Goal: Task Accomplishment & Management: Manage account settings

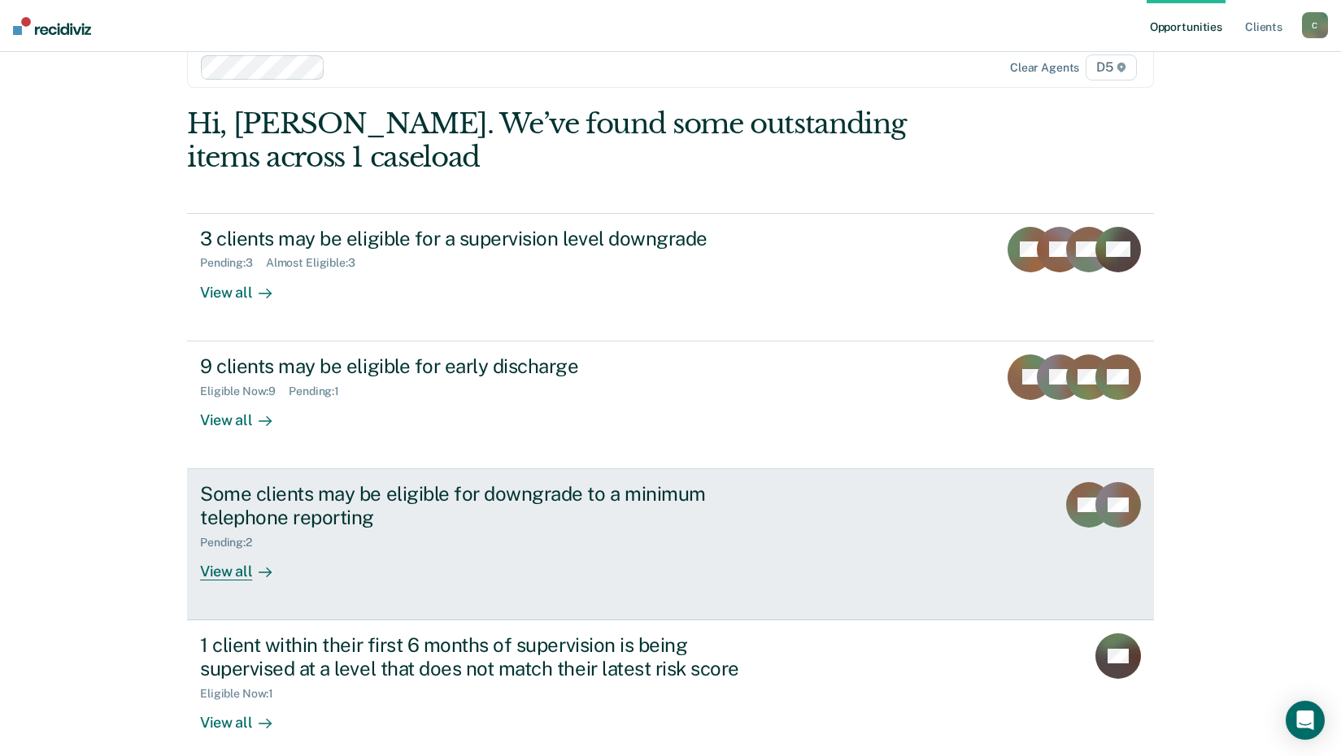
scroll to position [46, 0]
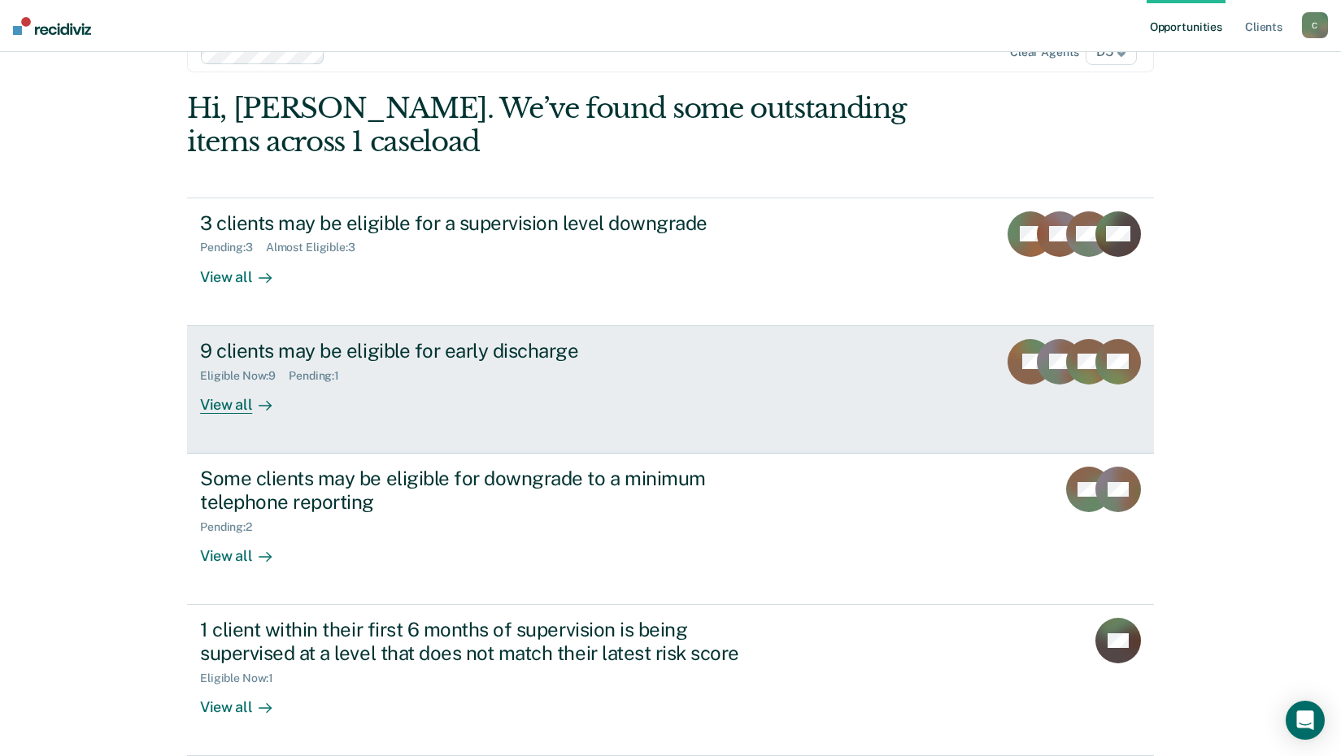
click at [220, 409] on div "View all" at bounding box center [245, 398] width 91 height 32
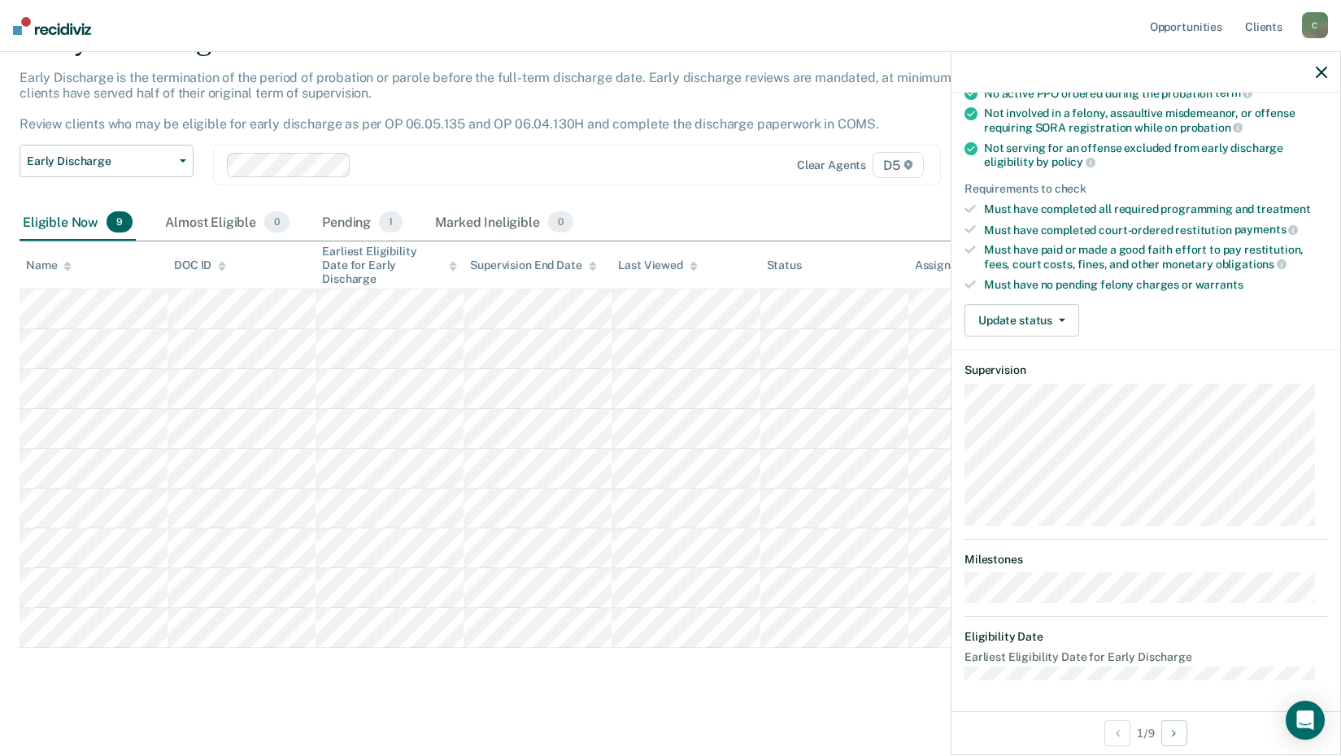
scroll to position [89, 0]
click at [1024, 321] on button "Update status" at bounding box center [1022, 320] width 115 height 33
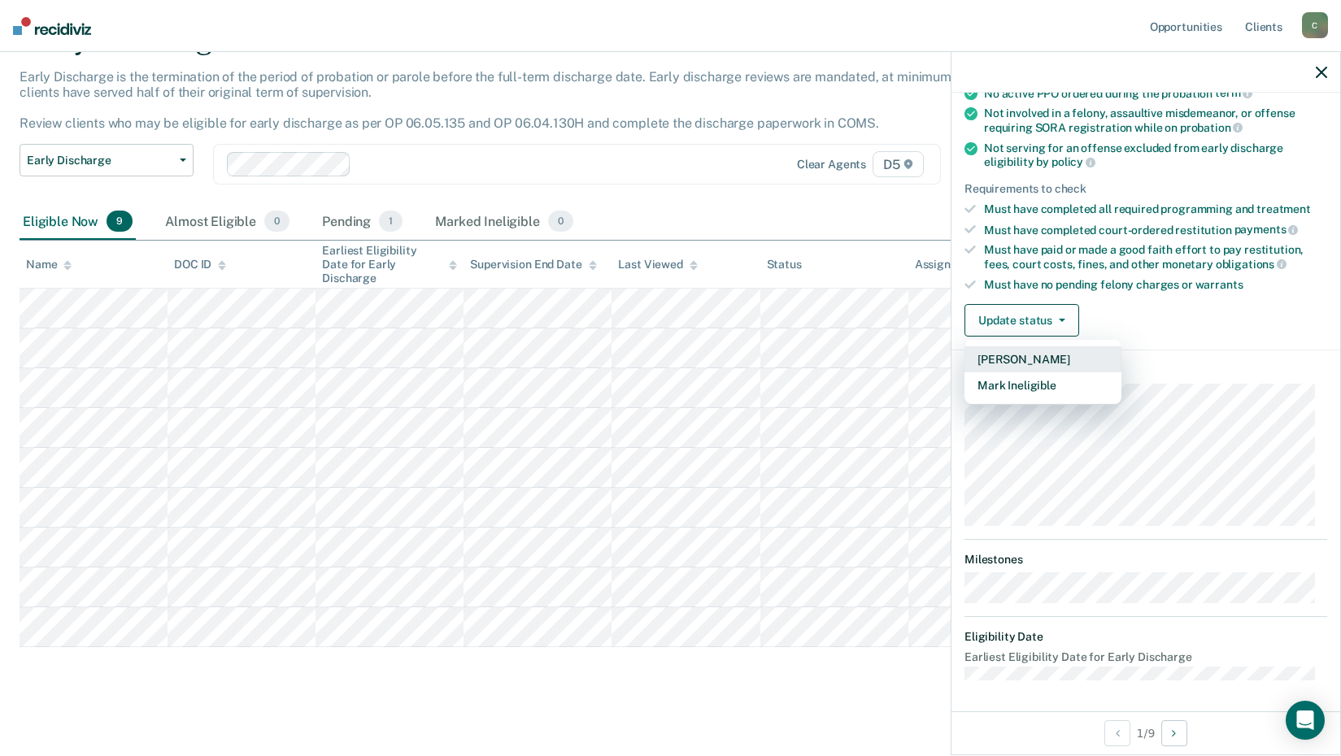
click at [1025, 361] on button "[PERSON_NAME]" at bounding box center [1043, 359] width 157 height 26
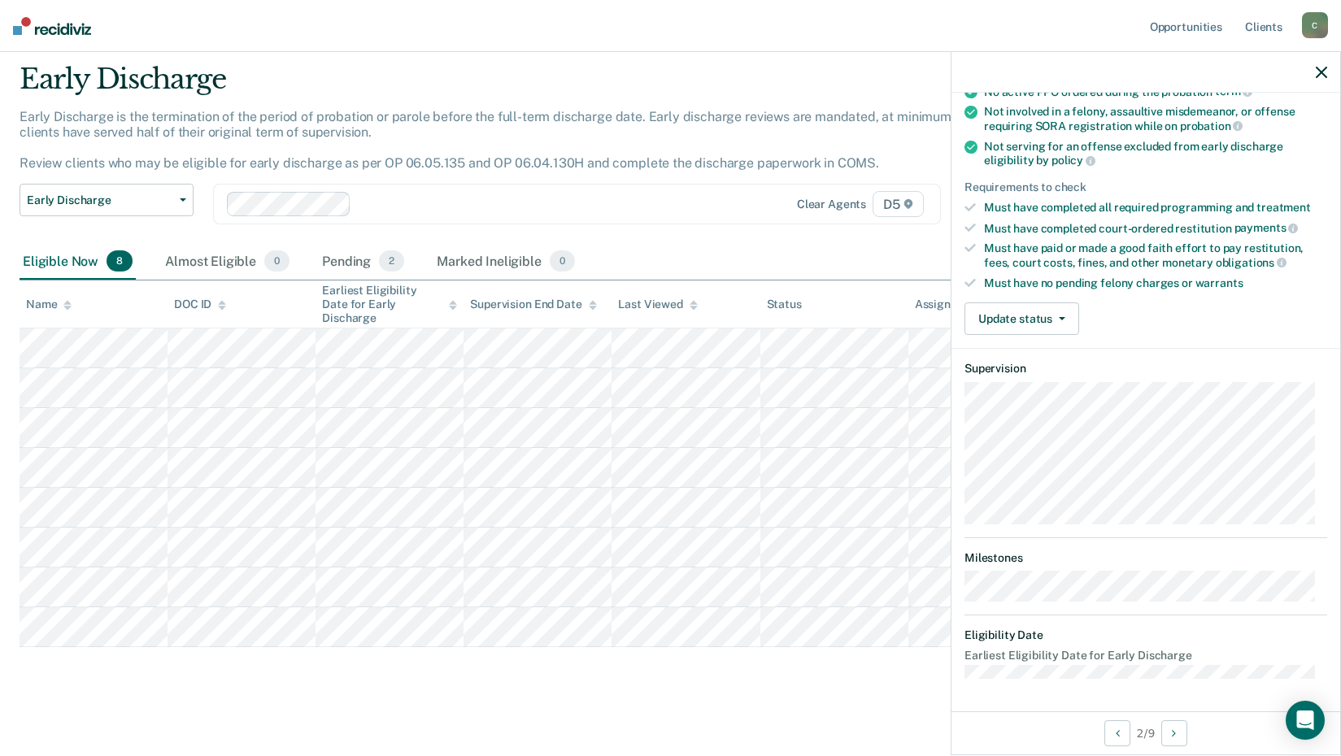
scroll to position [174, 0]
click at [1031, 331] on button "Update status" at bounding box center [1022, 320] width 115 height 33
click at [1046, 320] on button "Update status" at bounding box center [1022, 320] width 115 height 33
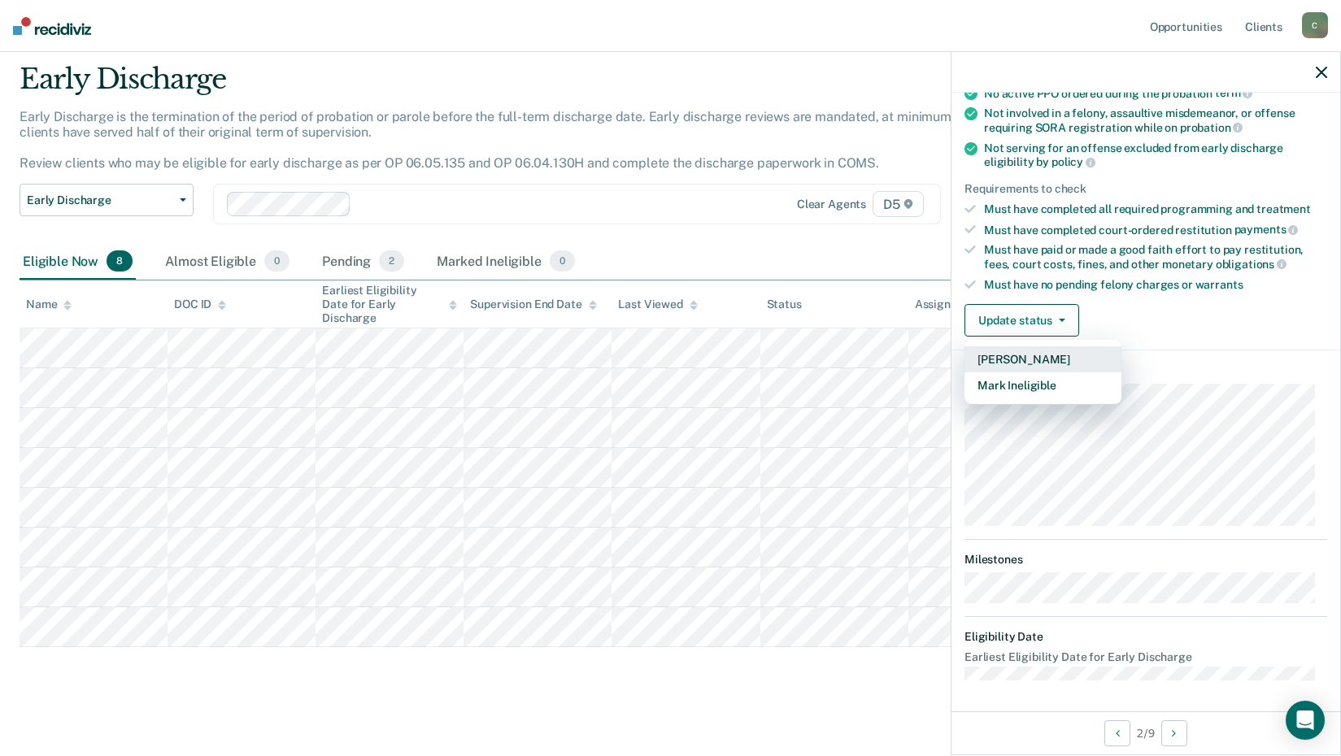
click at [1032, 360] on button "[PERSON_NAME]" at bounding box center [1043, 359] width 157 height 26
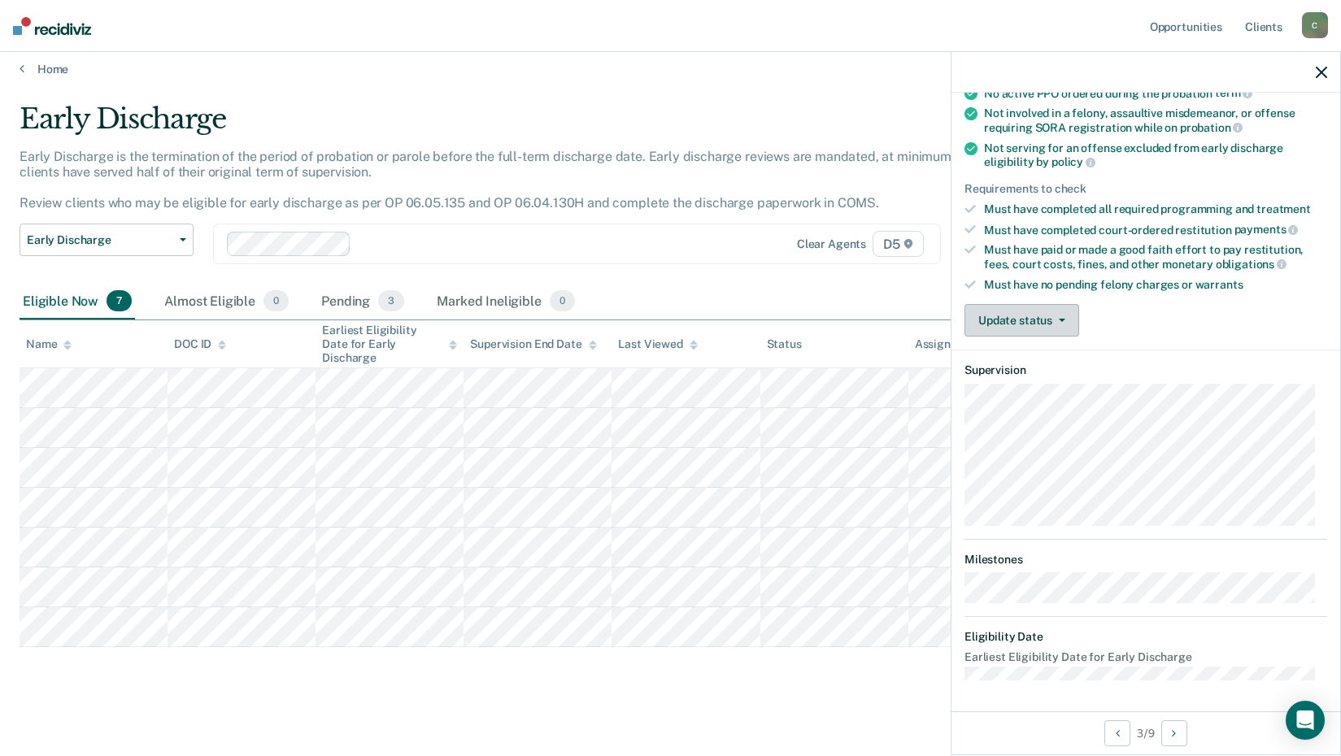
click at [1024, 323] on button "Update status" at bounding box center [1022, 320] width 115 height 33
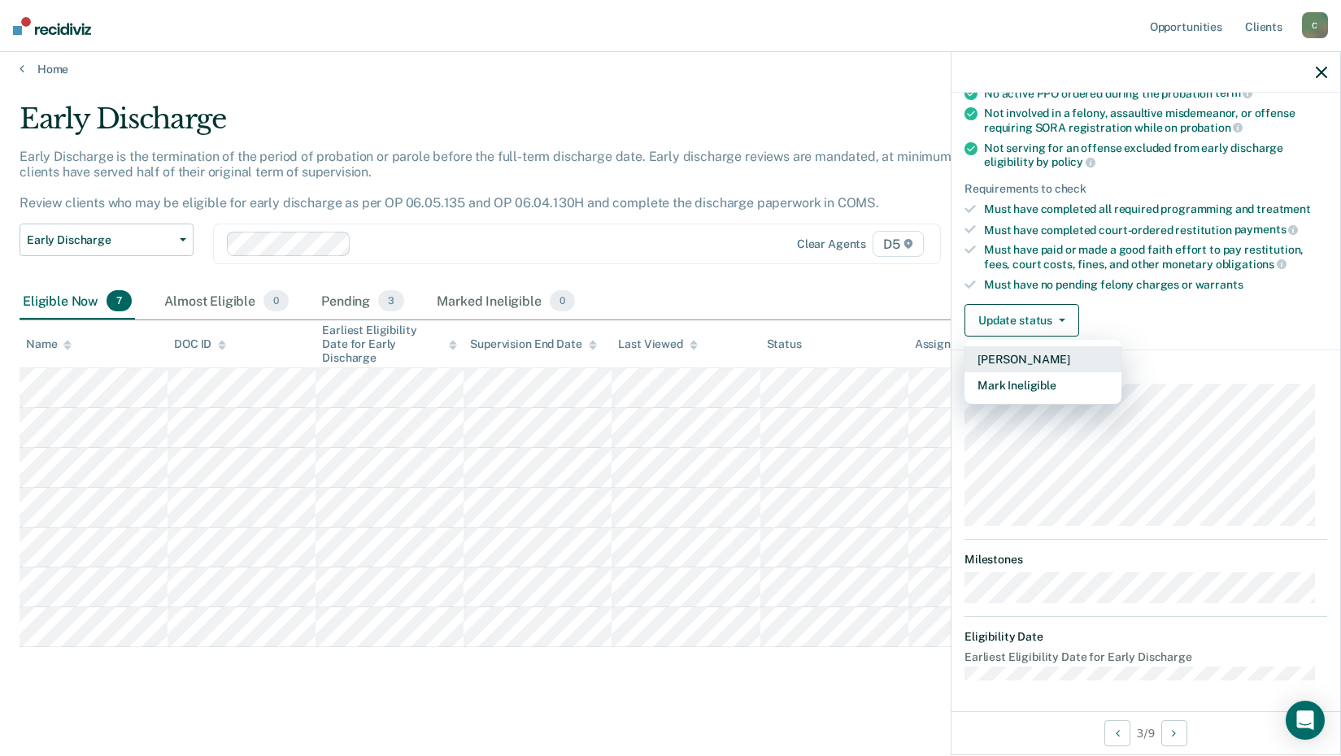
click at [1022, 366] on button "[PERSON_NAME]" at bounding box center [1043, 359] width 157 height 26
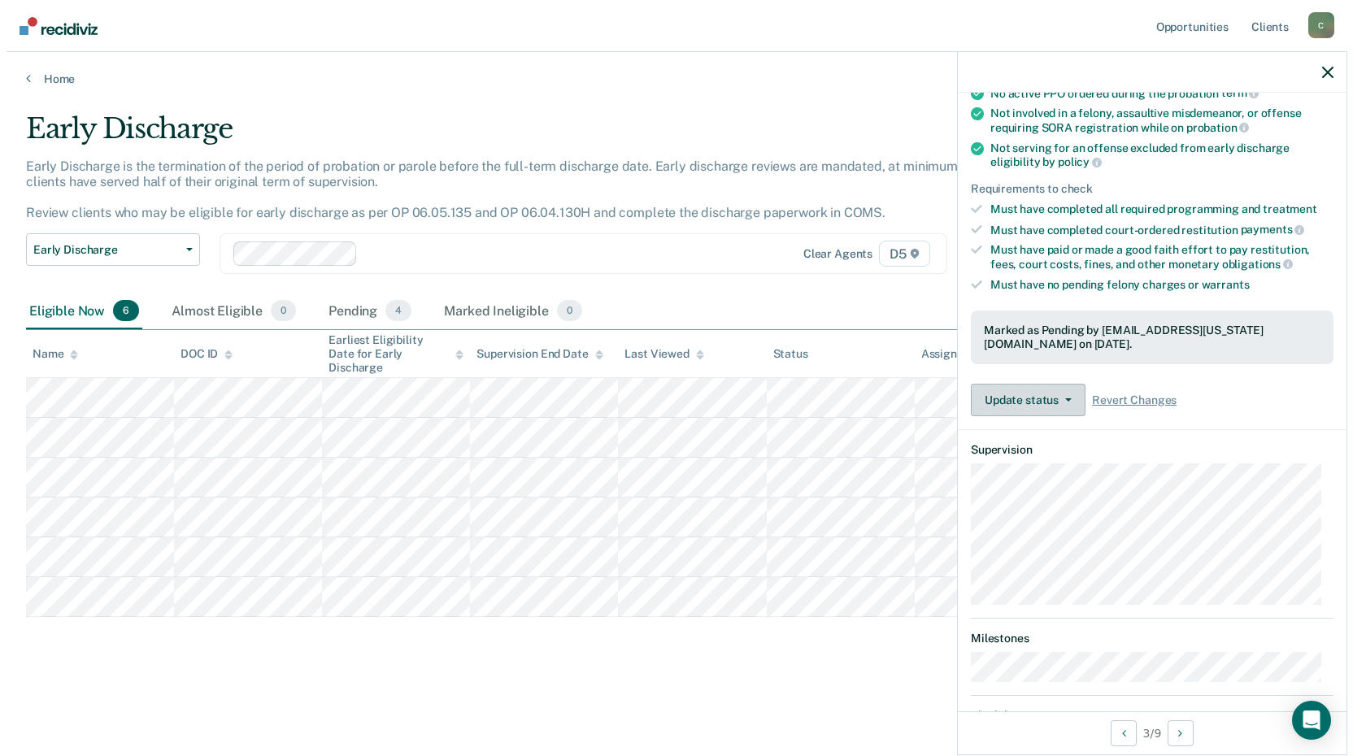
scroll to position [0, 0]
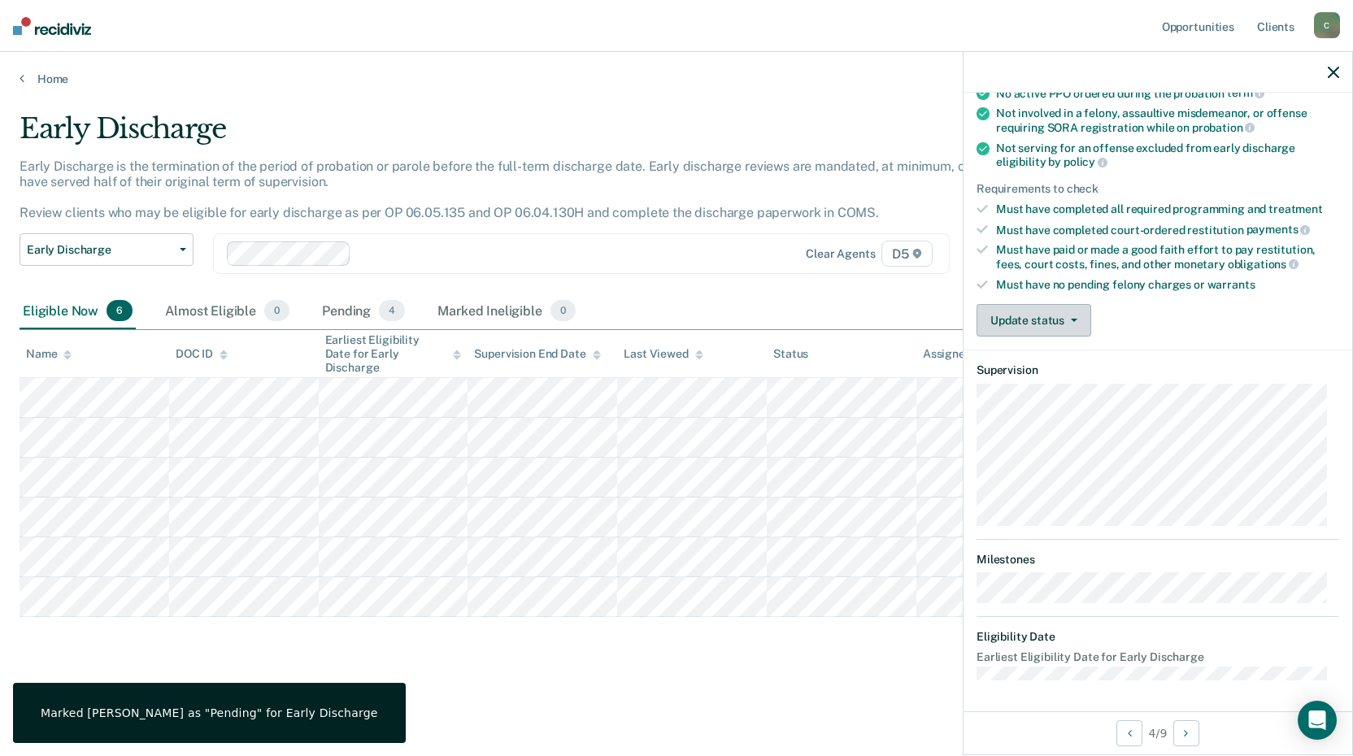
click at [1026, 327] on button "Update status" at bounding box center [1034, 320] width 115 height 33
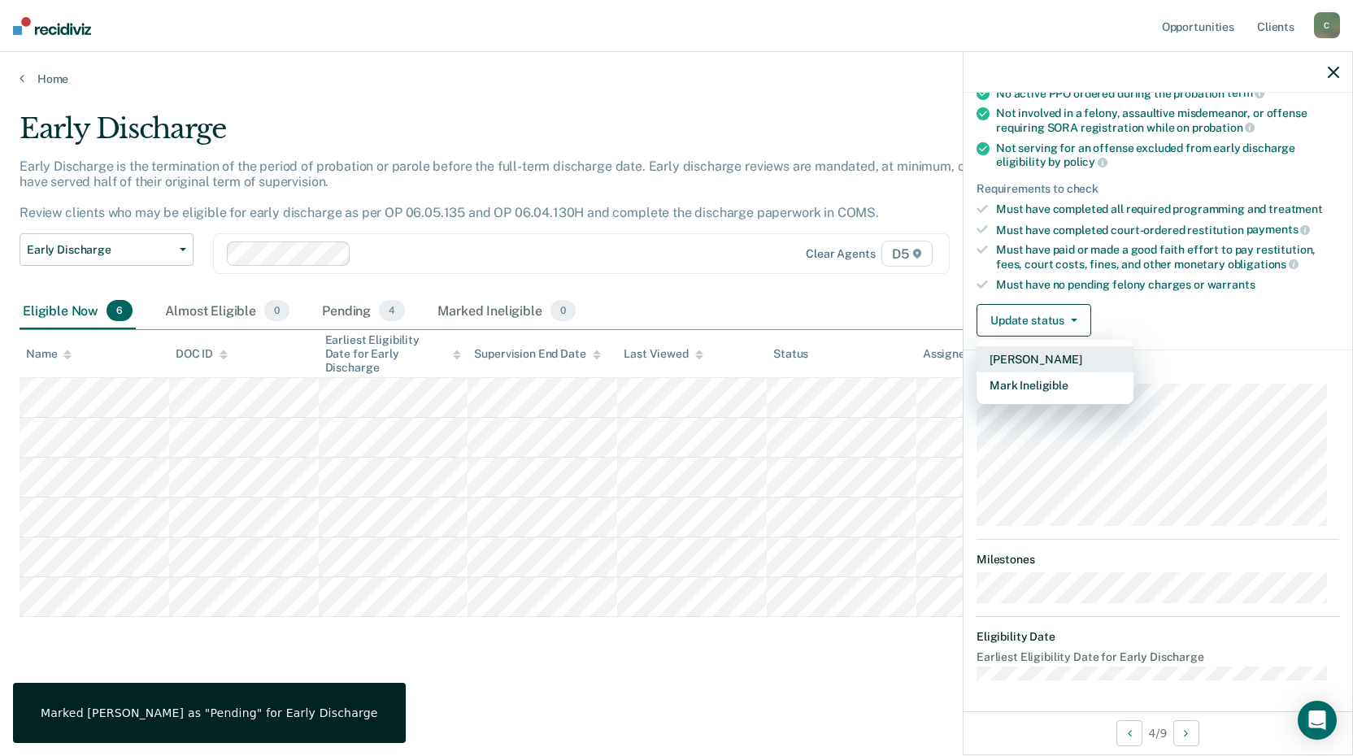
click at [1043, 358] on button "[PERSON_NAME]" at bounding box center [1055, 359] width 157 height 26
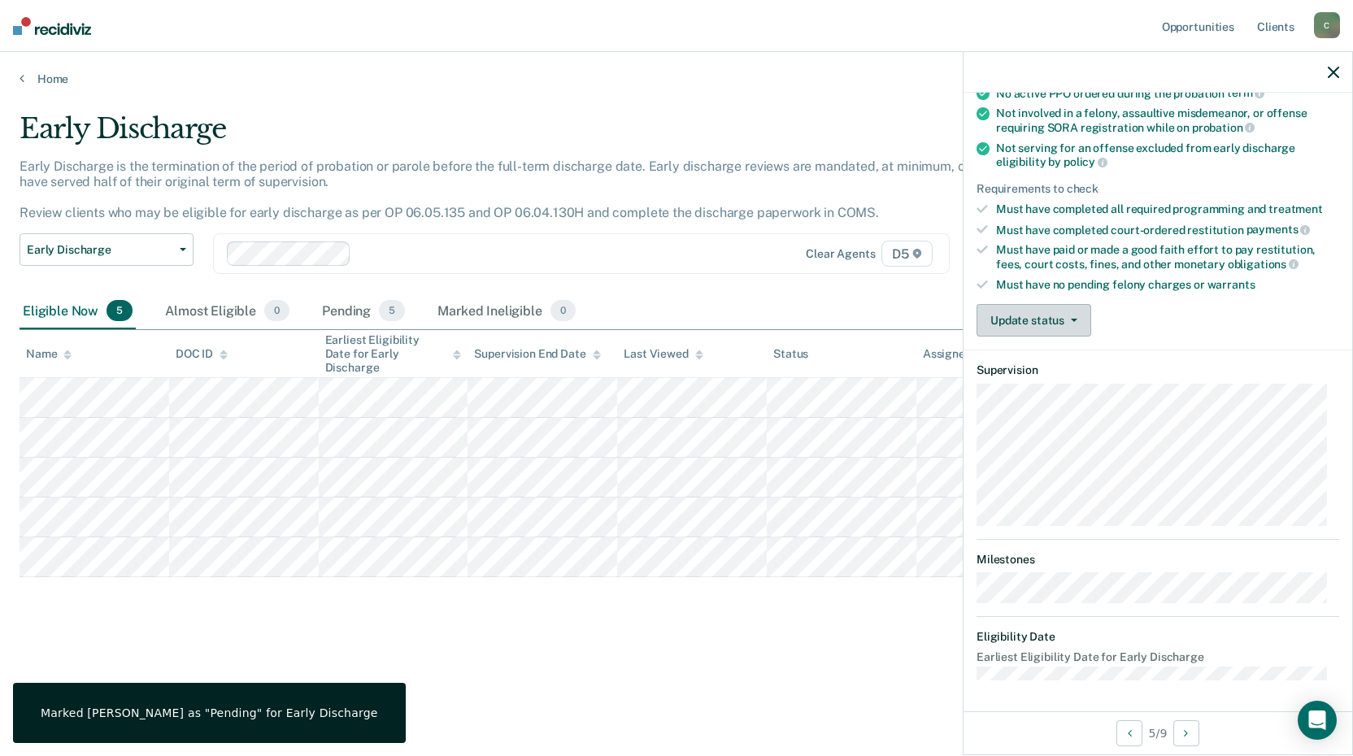
click at [1054, 318] on button "Update status" at bounding box center [1034, 320] width 115 height 33
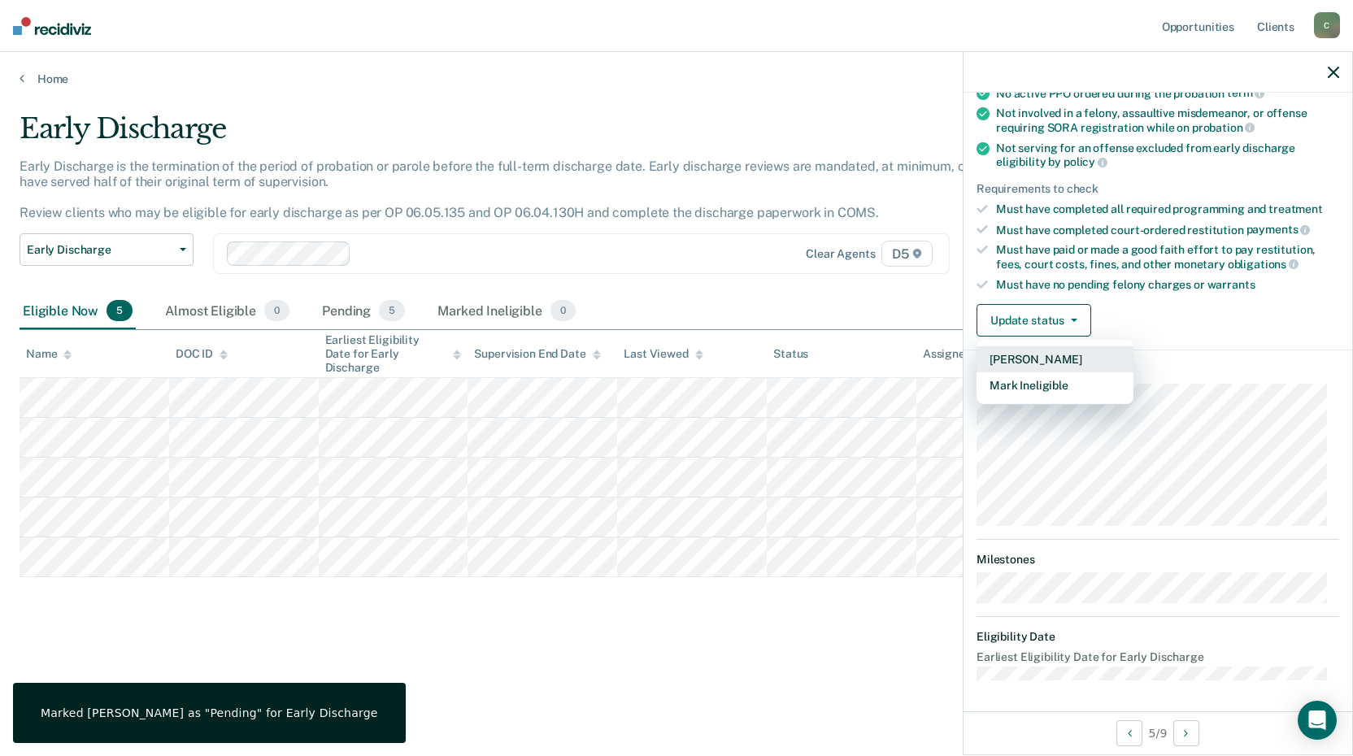
click at [1035, 357] on button "[PERSON_NAME]" at bounding box center [1055, 359] width 157 height 26
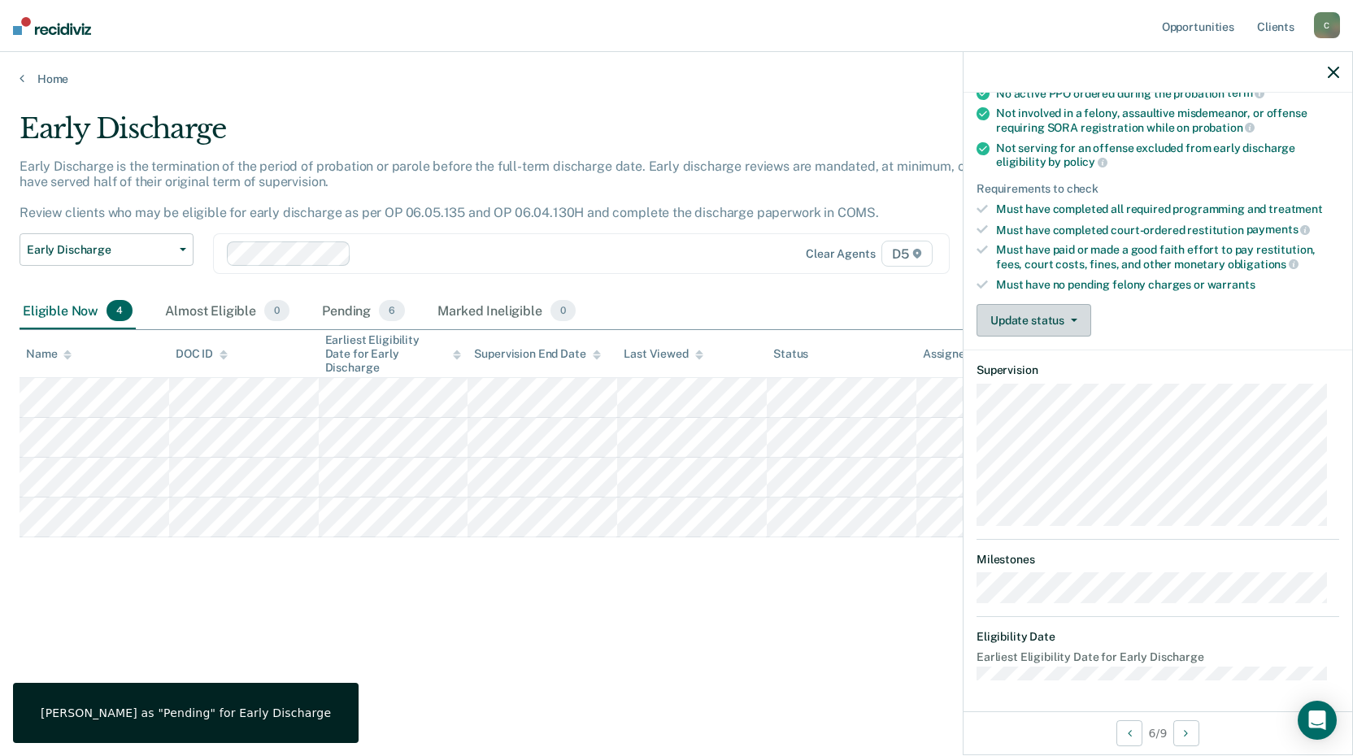
click at [1027, 325] on button "Update status" at bounding box center [1034, 320] width 115 height 33
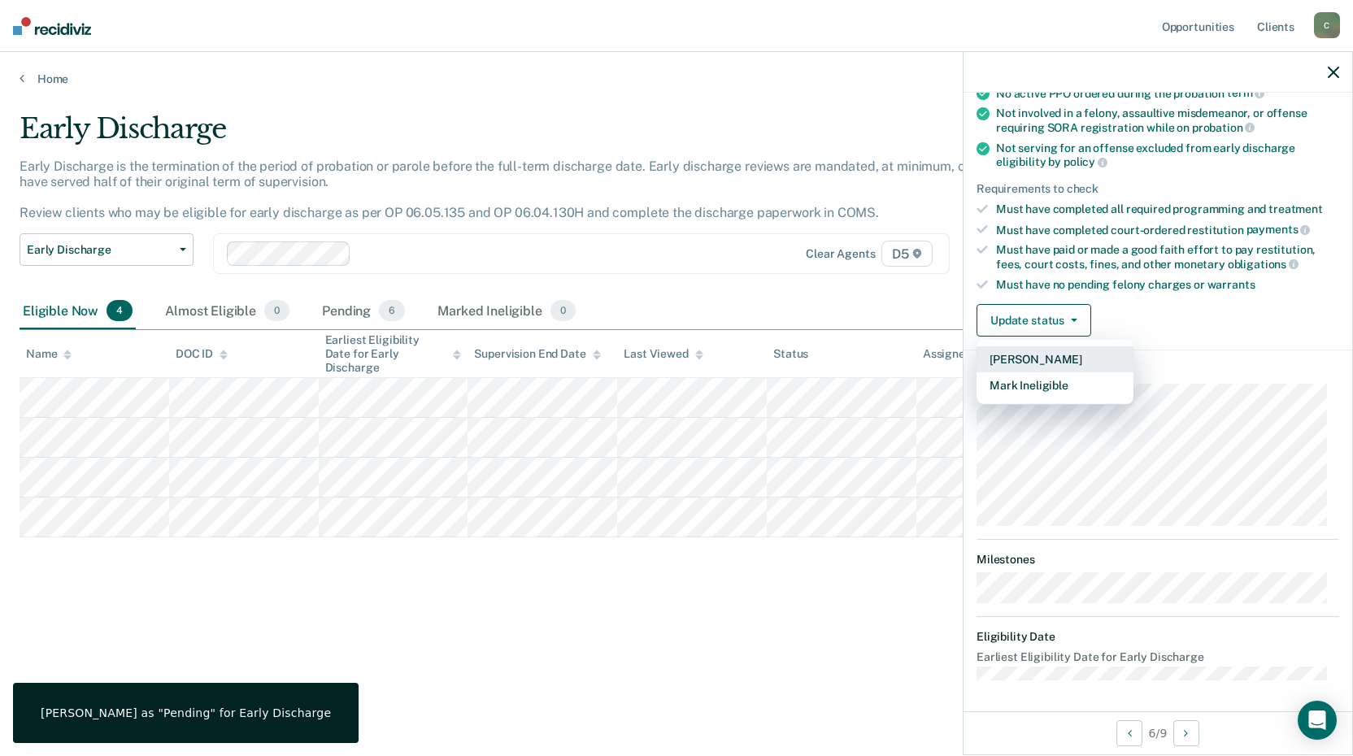
click at [1013, 355] on button "[PERSON_NAME]" at bounding box center [1055, 359] width 157 height 26
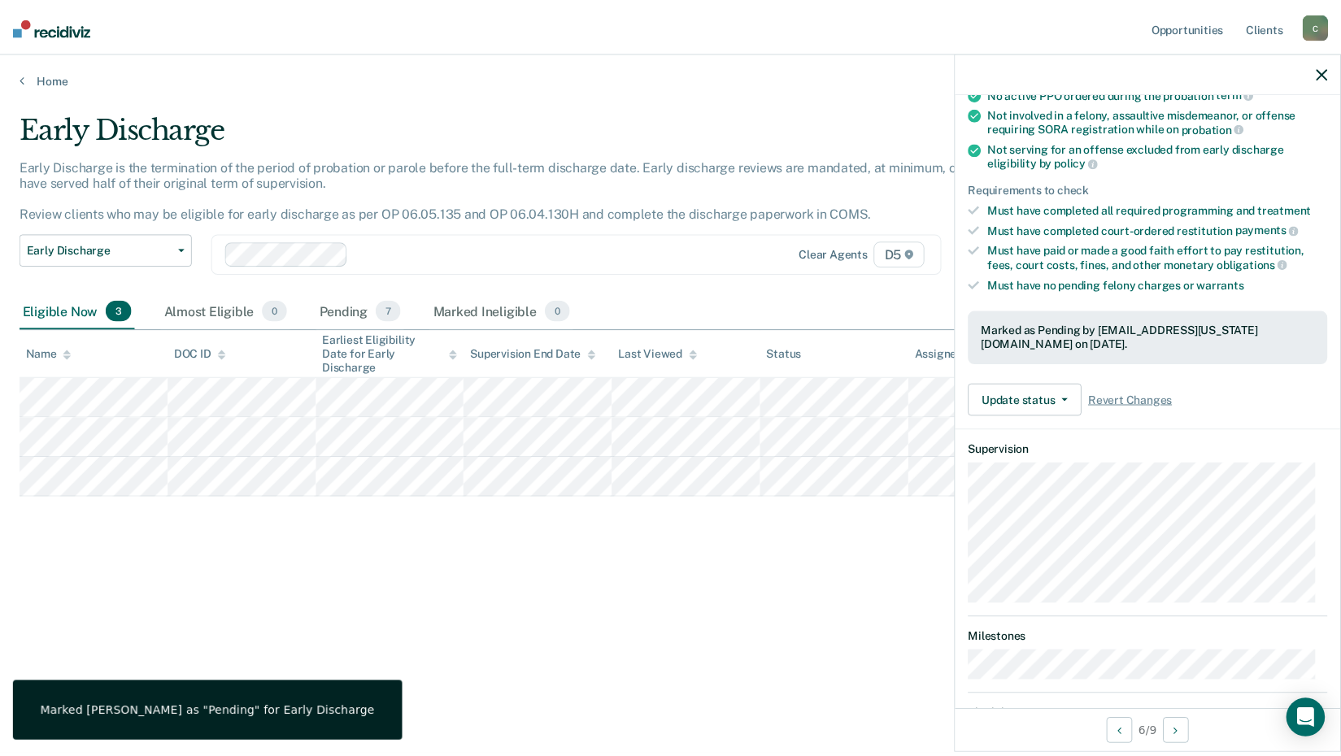
scroll to position [157, 0]
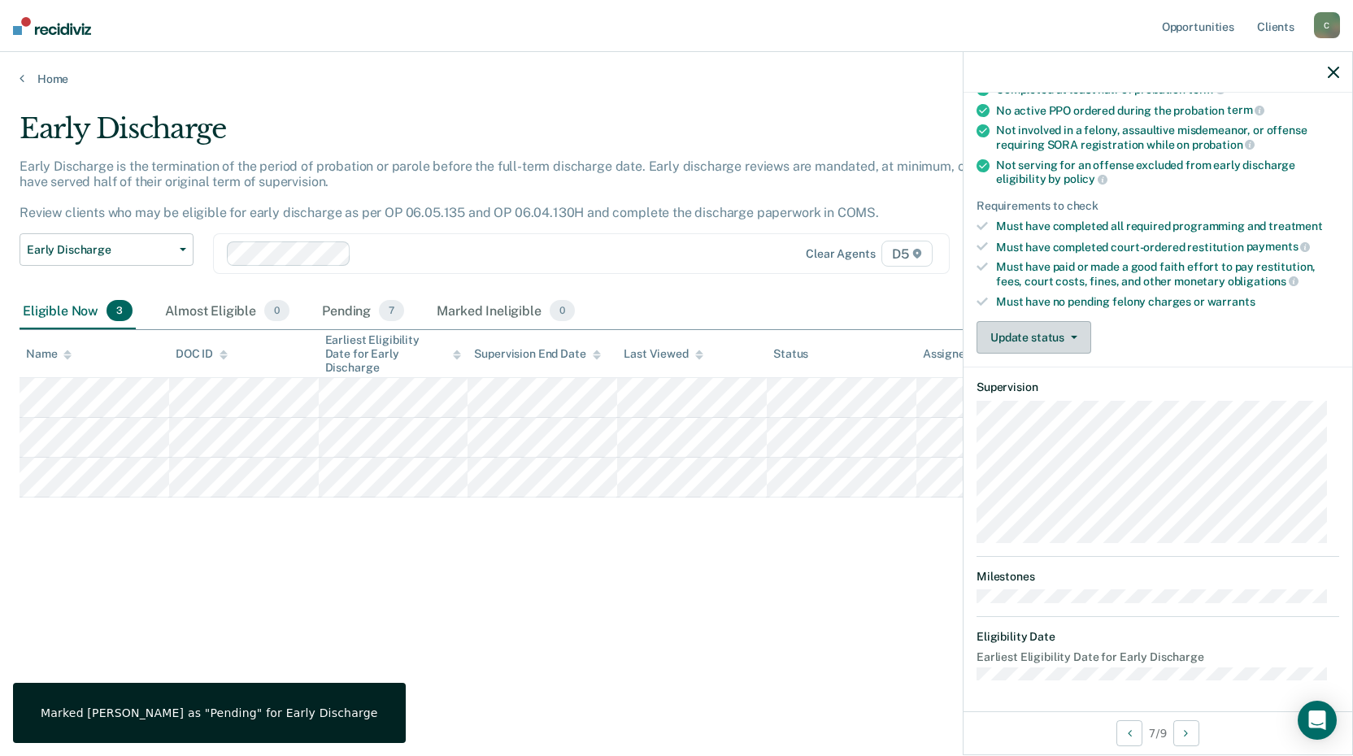
click at [1055, 336] on button "Update status" at bounding box center [1034, 337] width 115 height 33
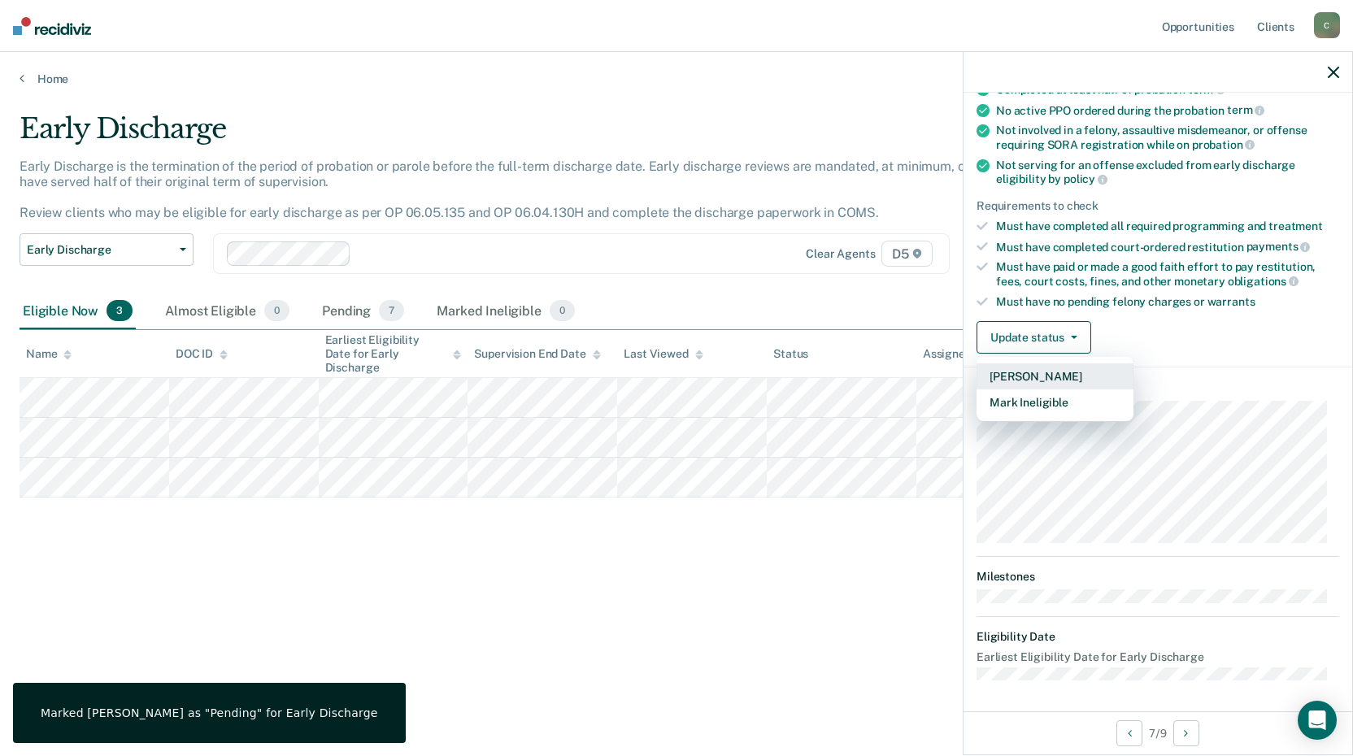
click at [1044, 375] on button "[PERSON_NAME]" at bounding box center [1055, 377] width 157 height 26
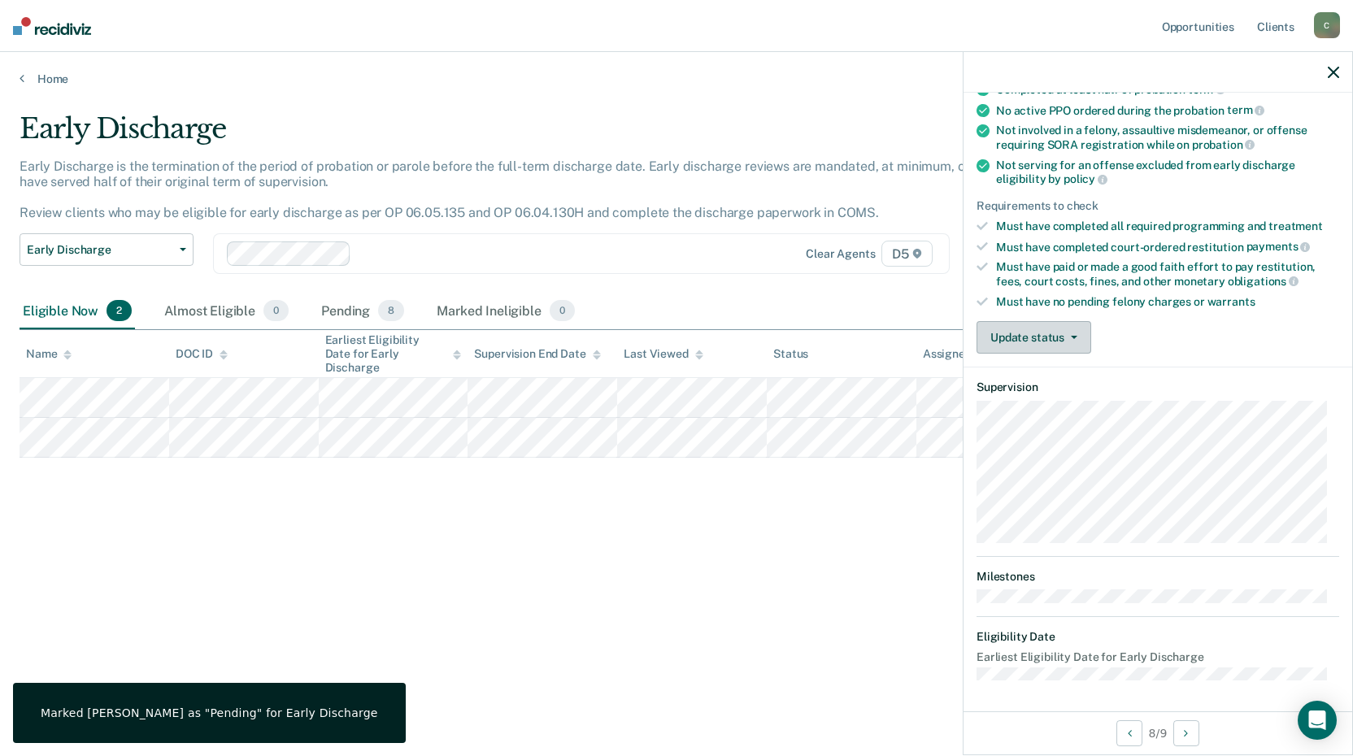
drag, startPoint x: 1063, startPoint y: 339, endPoint x: 1048, endPoint y: 343, distance: 16.0
click at [1061, 339] on button "Update status" at bounding box center [1034, 337] width 115 height 33
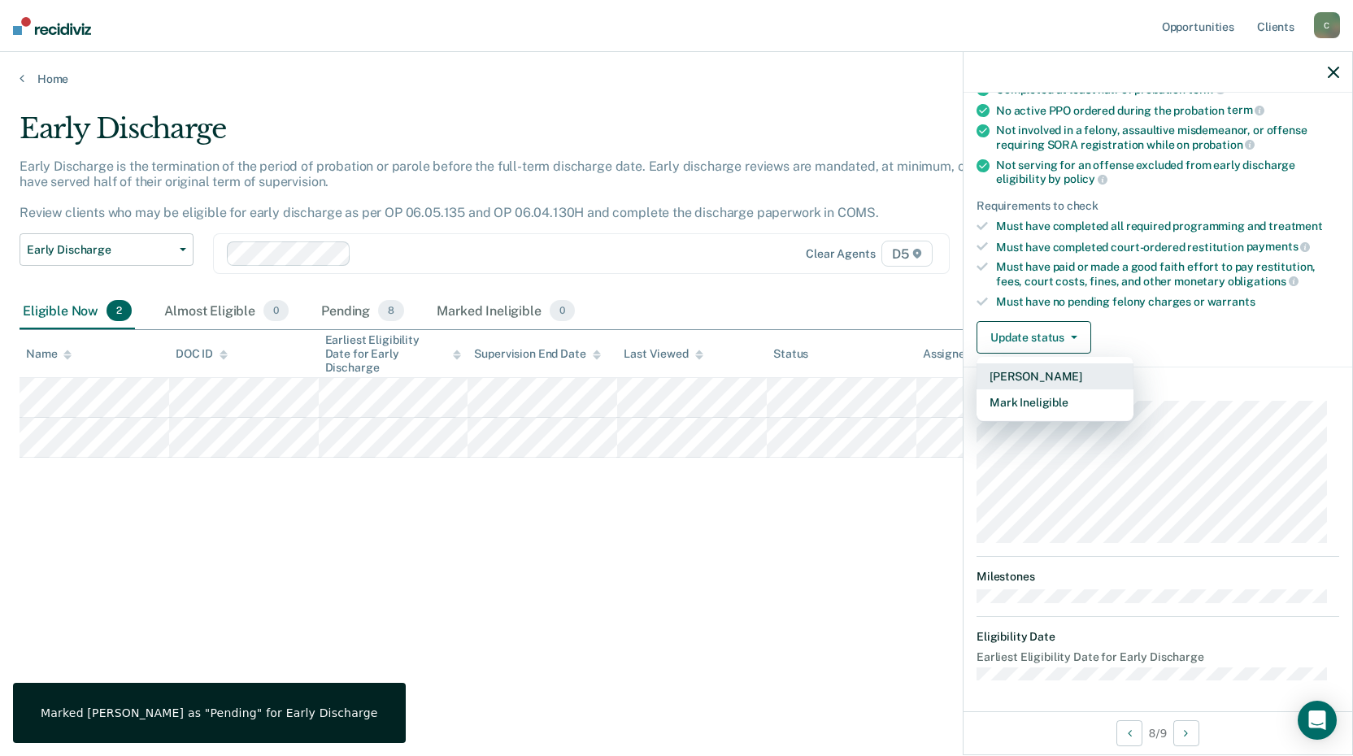
click at [1025, 373] on button "[PERSON_NAME]" at bounding box center [1055, 377] width 157 height 26
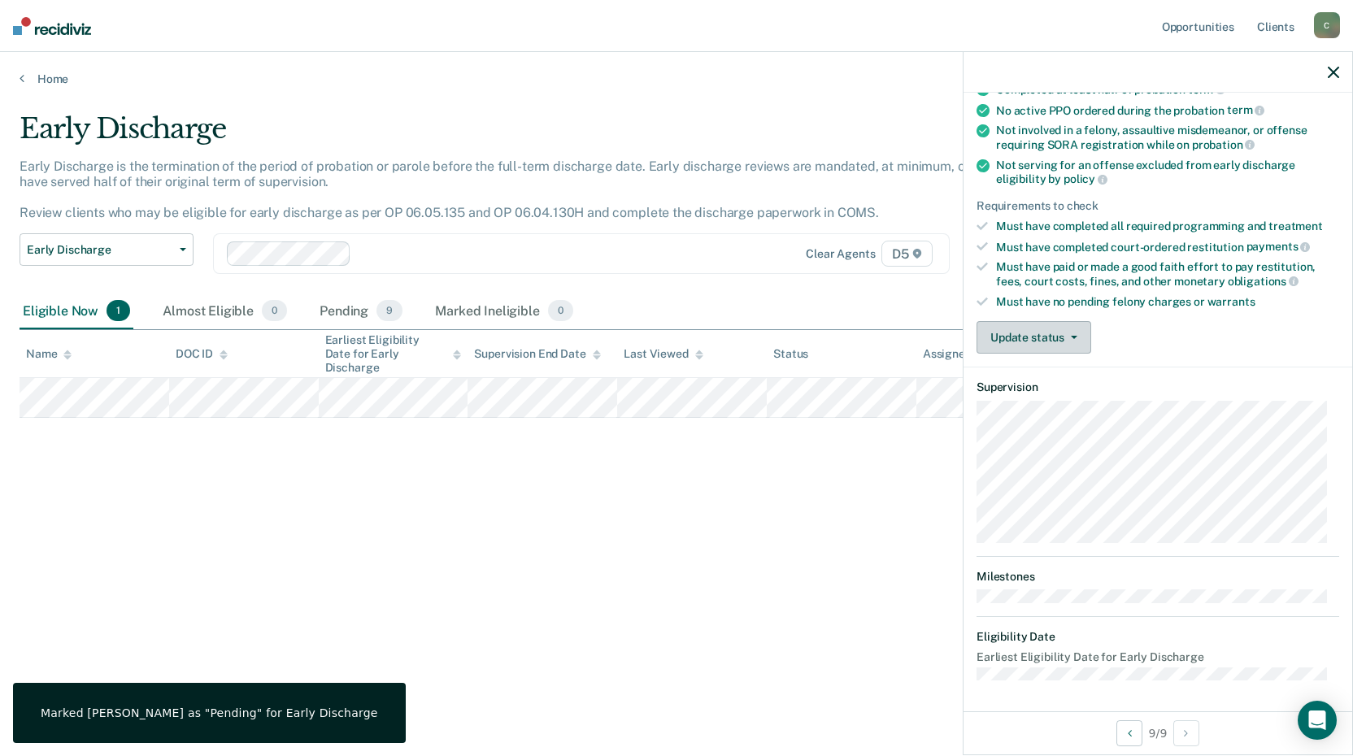
click at [1046, 333] on button "Update status" at bounding box center [1034, 337] width 115 height 33
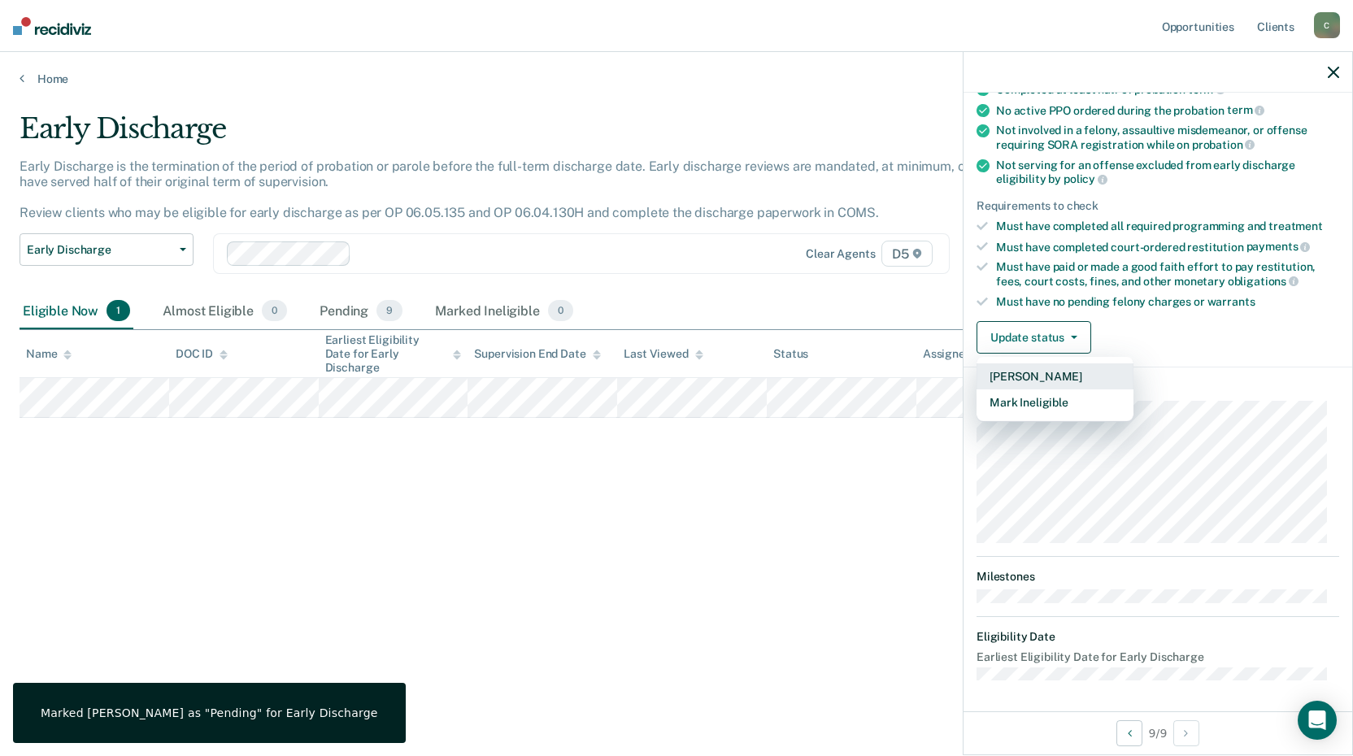
click at [1017, 374] on button "[PERSON_NAME]" at bounding box center [1055, 377] width 157 height 26
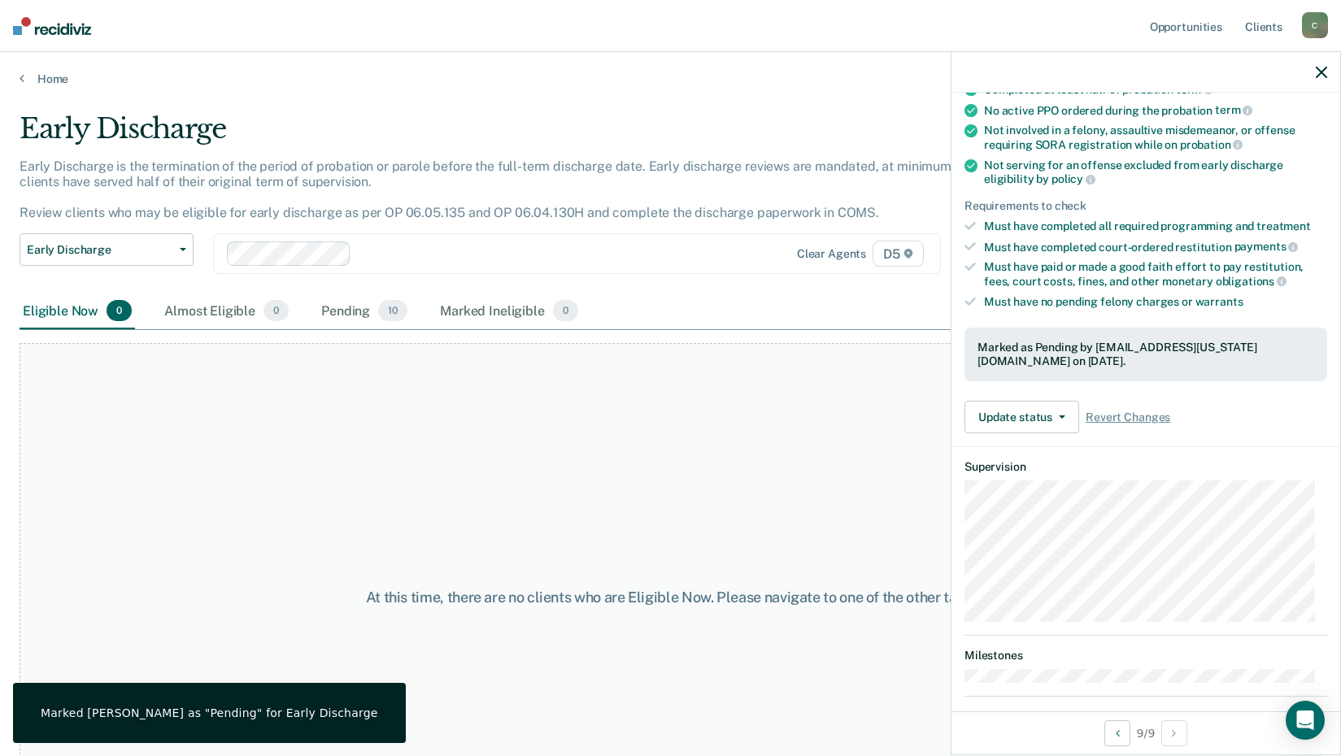
click at [1322, 67] on button "button" at bounding box center [1321, 72] width 11 height 14
